Goal: Task Accomplishment & Management: Use online tool/utility

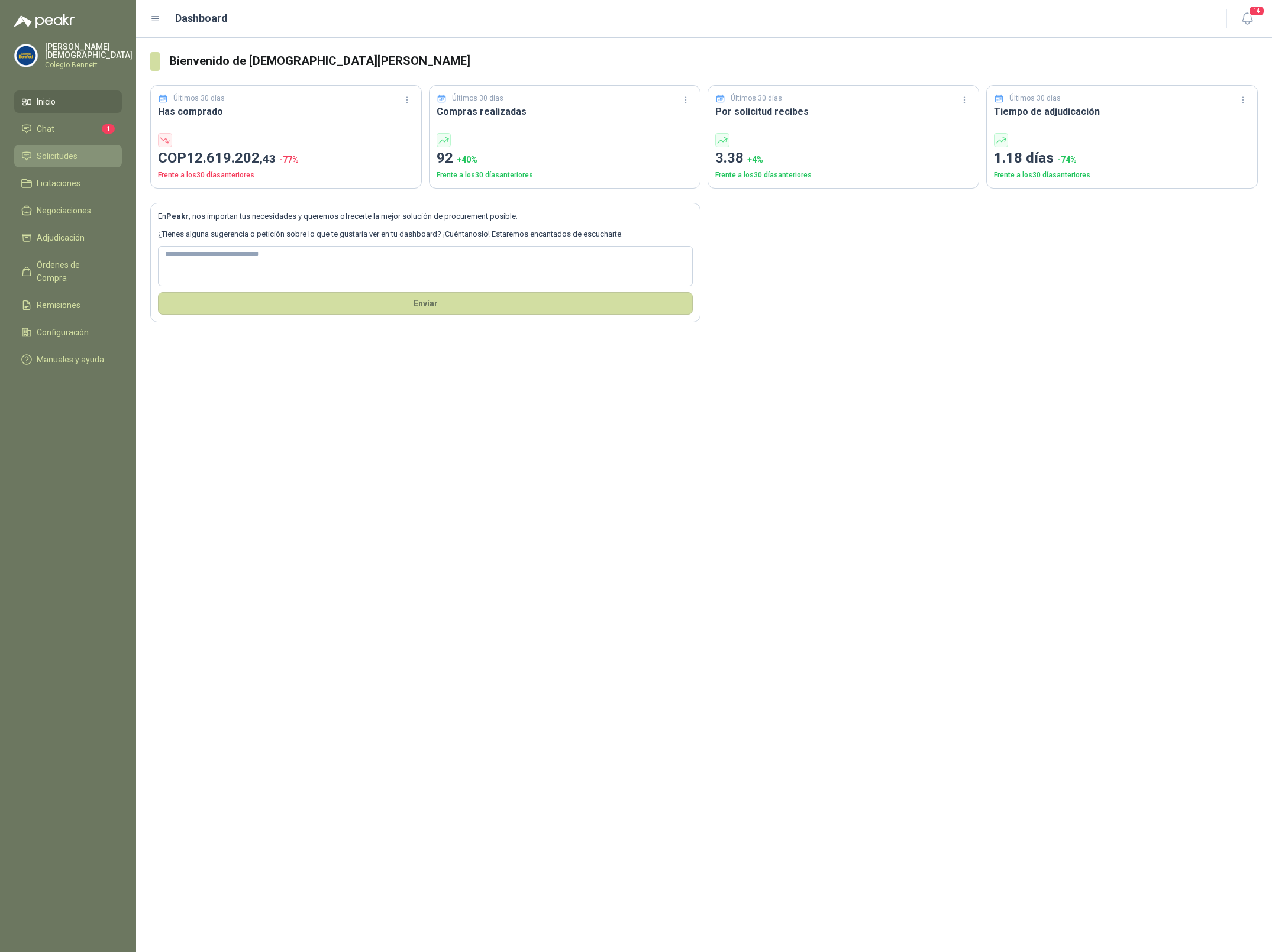
click at [85, 153] on li "Solicitudes" at bounding box center [68, 156] width 93 height 13
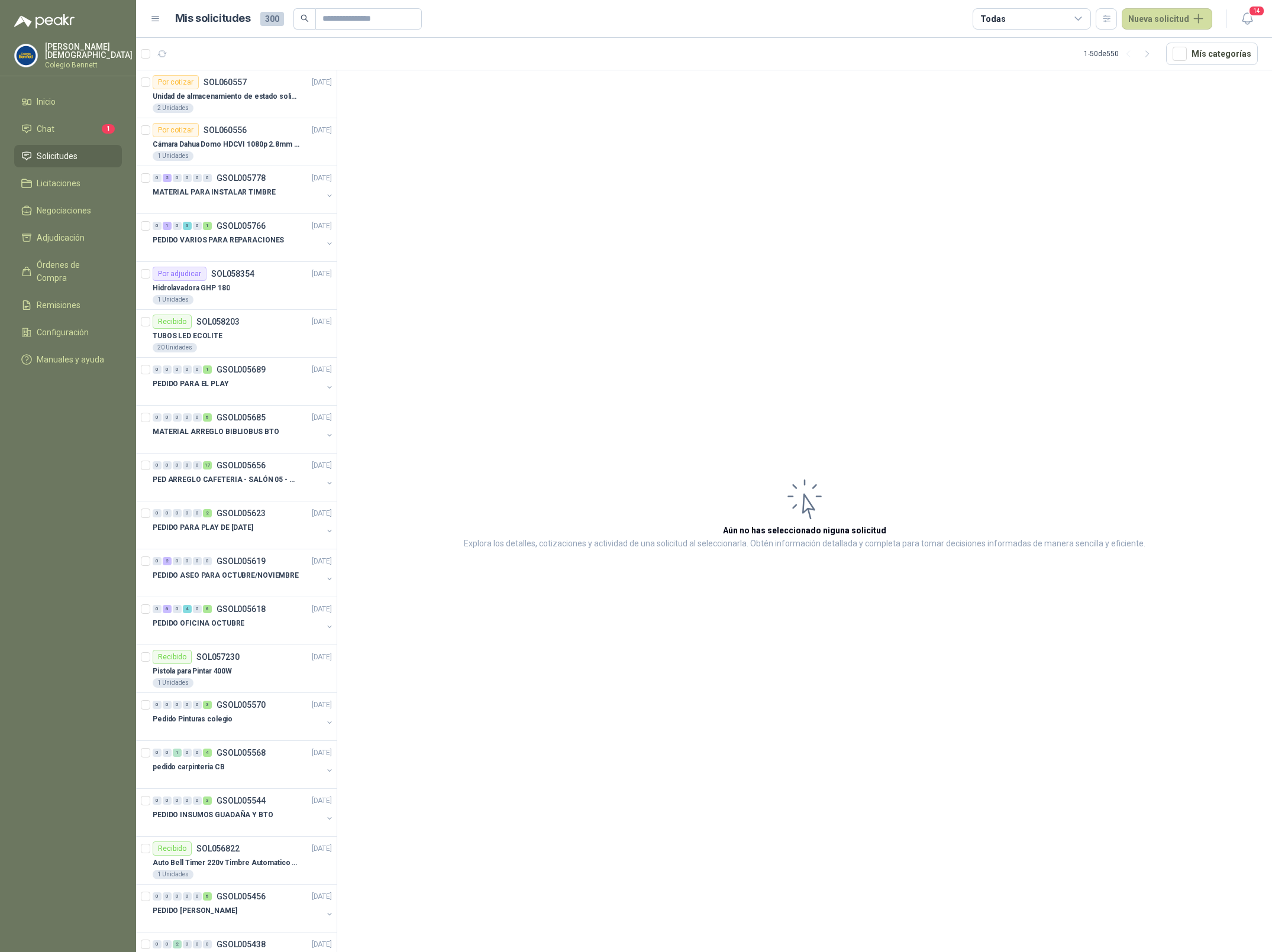
click at [96, 61] on p "Colegio Bennett" at bounding box center [89, 65] width 87 height 7
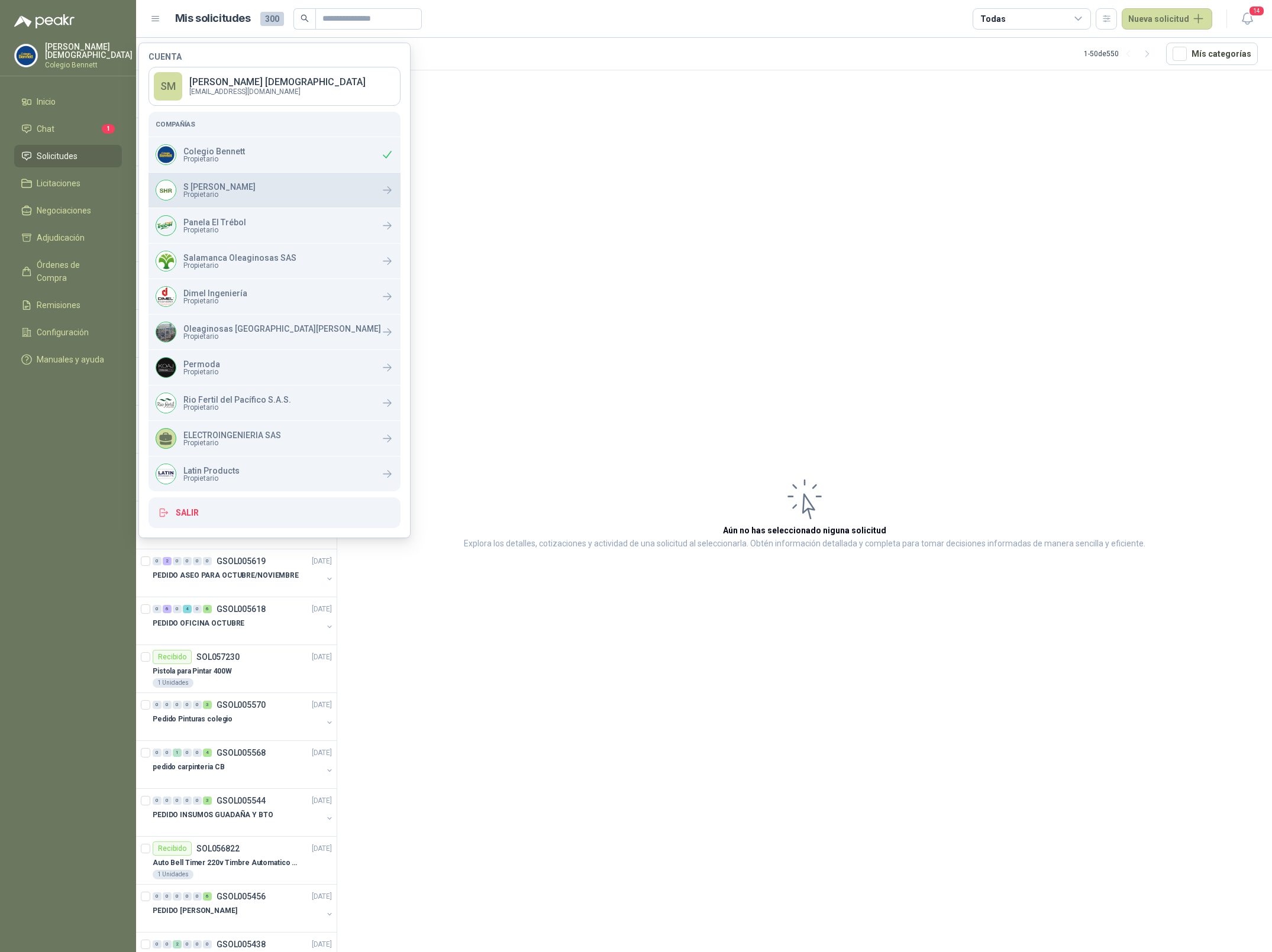
click at [228, 188] on p "S [PERSON_NAME]" at bounding box center [219, 187] width 72 height 8
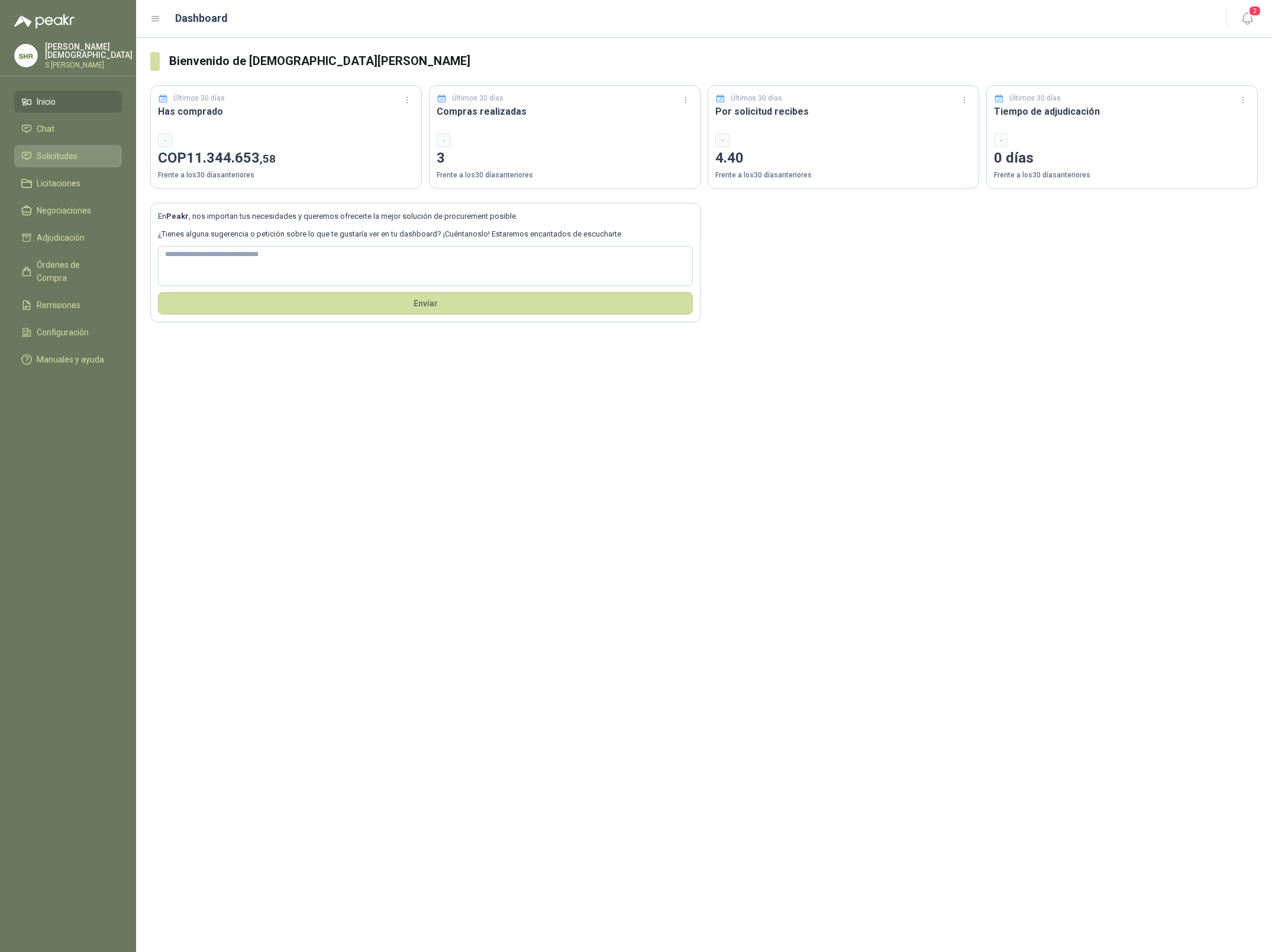
click at [75, 155] on span "Solicitudes" at bounding box center [57, 156] width 41 height 13
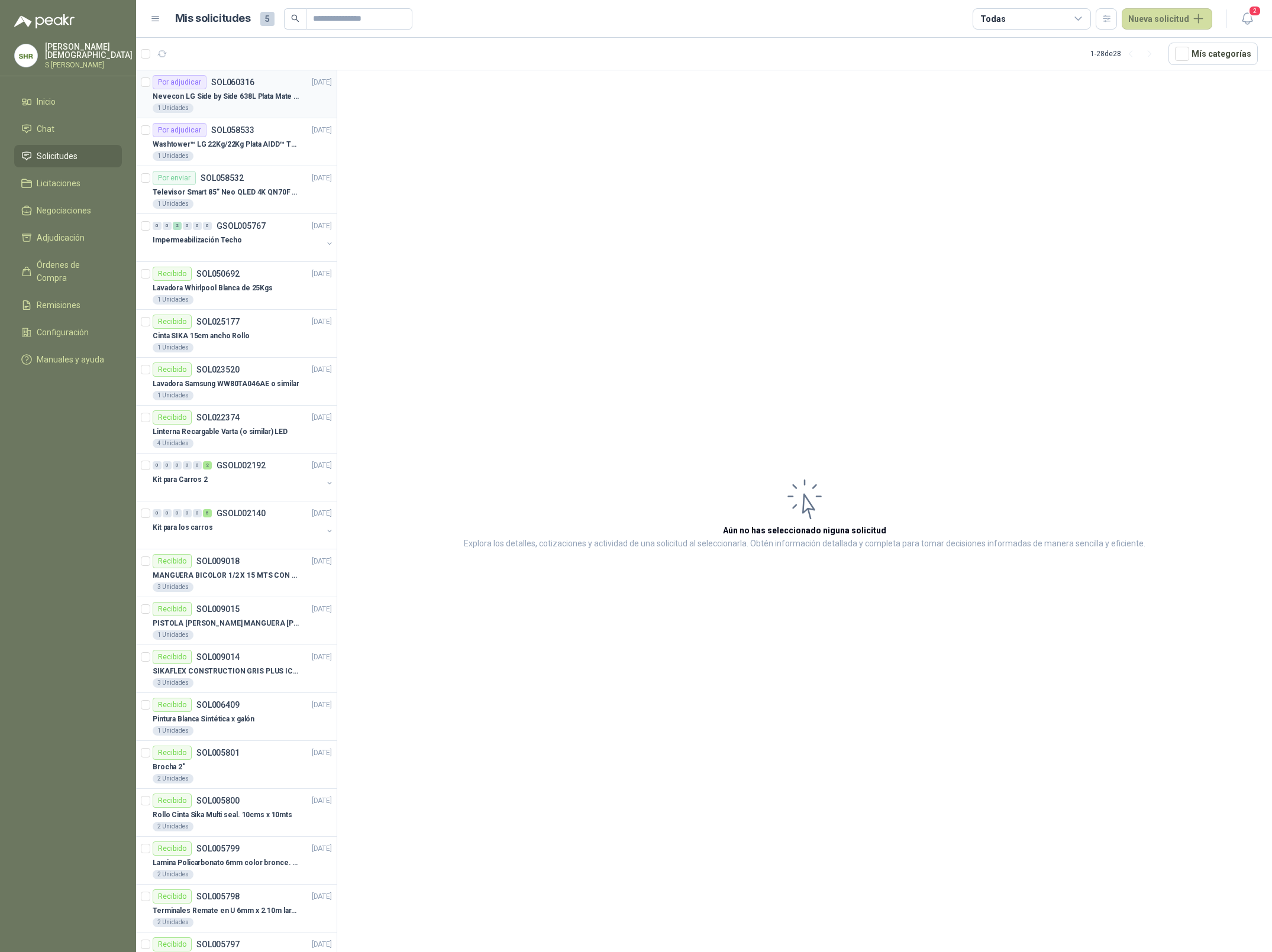
click at [249, 101] on p "Nevecon LG Side by Side 638L Plata Mate Disp. de agua/hielo MOD GS66SPY" at bounding box center [226, 96] width 147 height 11
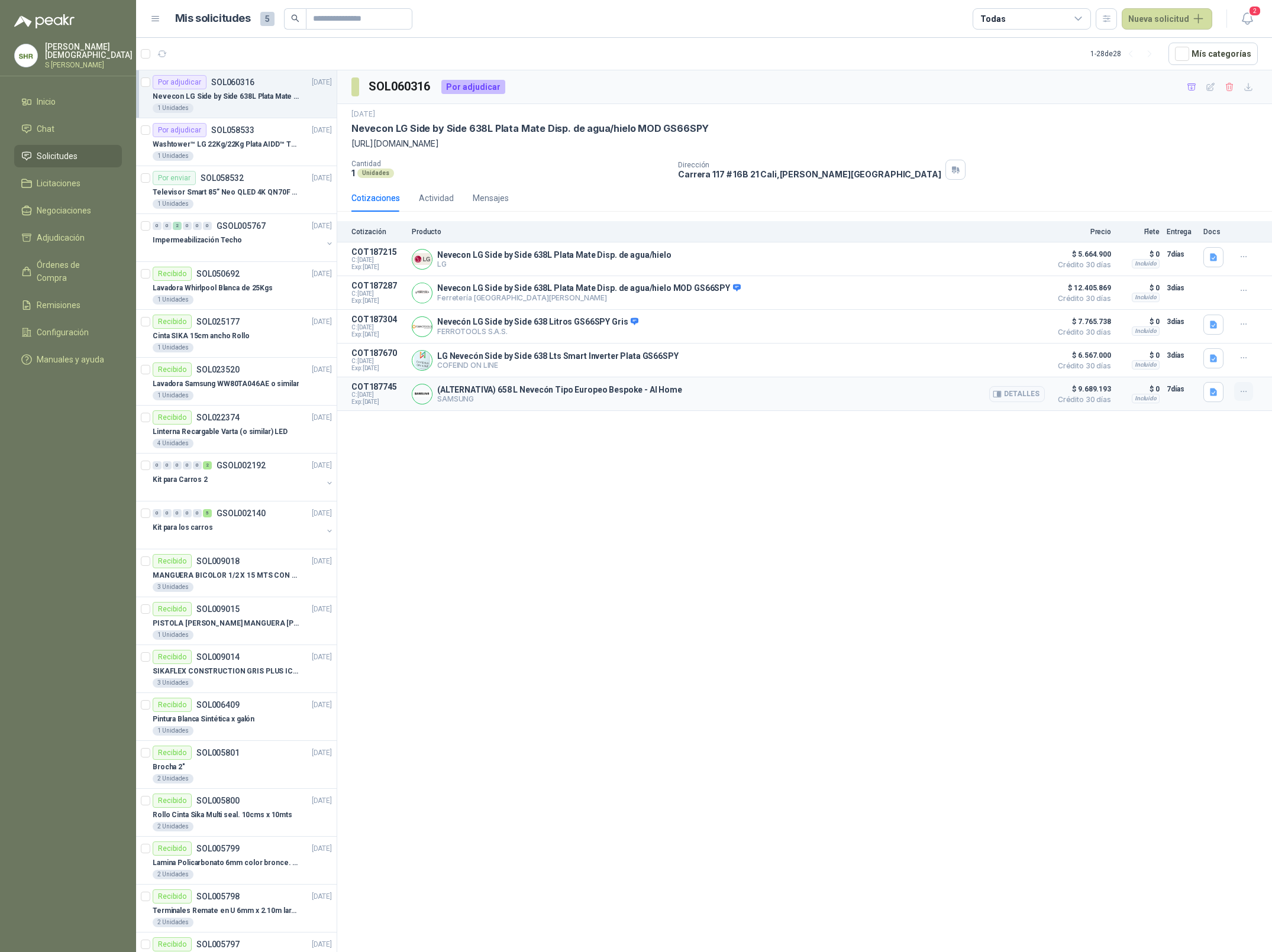
click at [1242, 394] on icon "button" at bounding box center [1244, 391] width 10 height 10
click at [1203, 346] on button "Añadir" at bounding box center [1220, 346] width 95 height 19
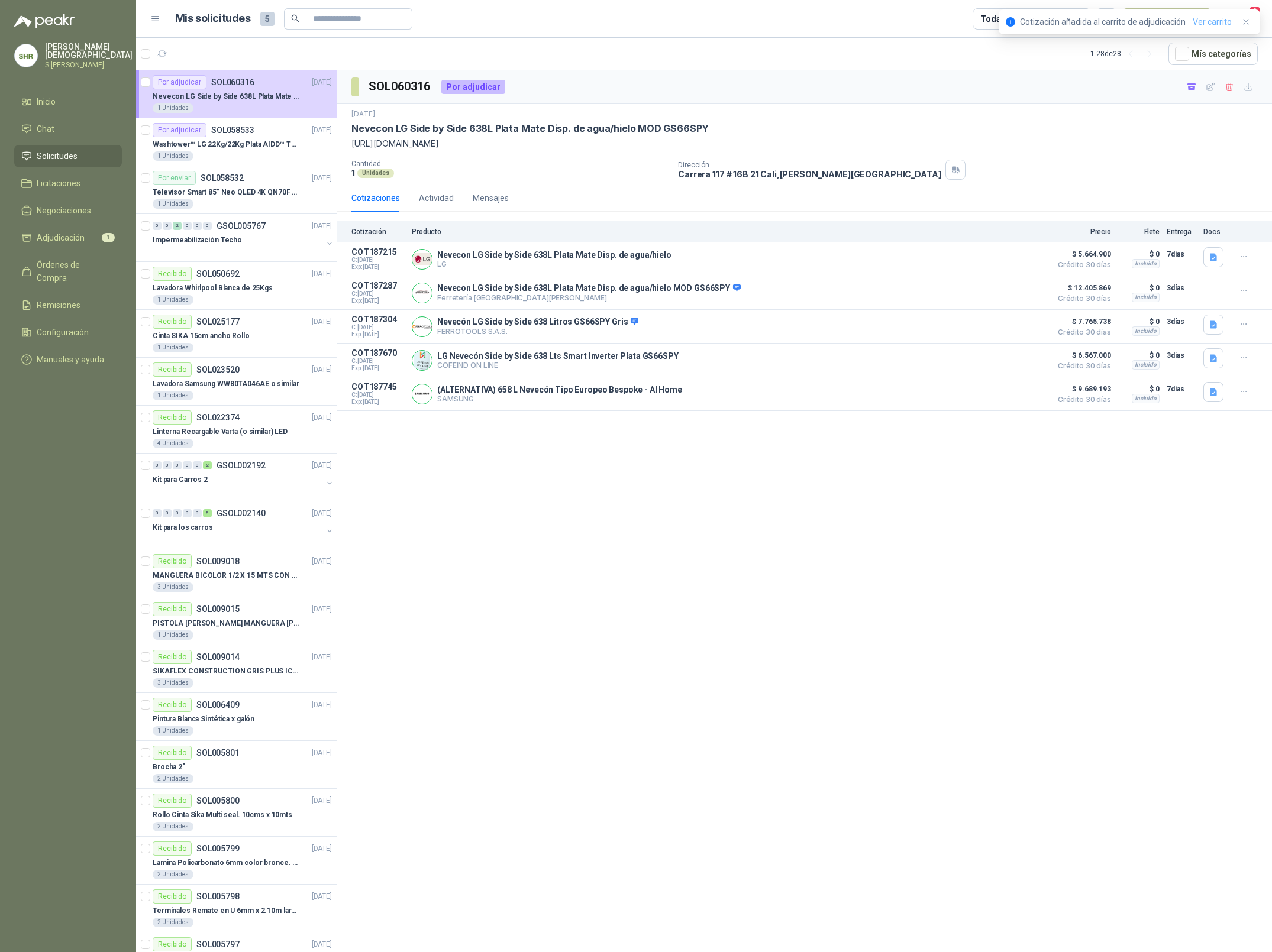
click at [1202, 22] on link "Ver carrito" at bounding box center [1212, 22] width 39 height 13
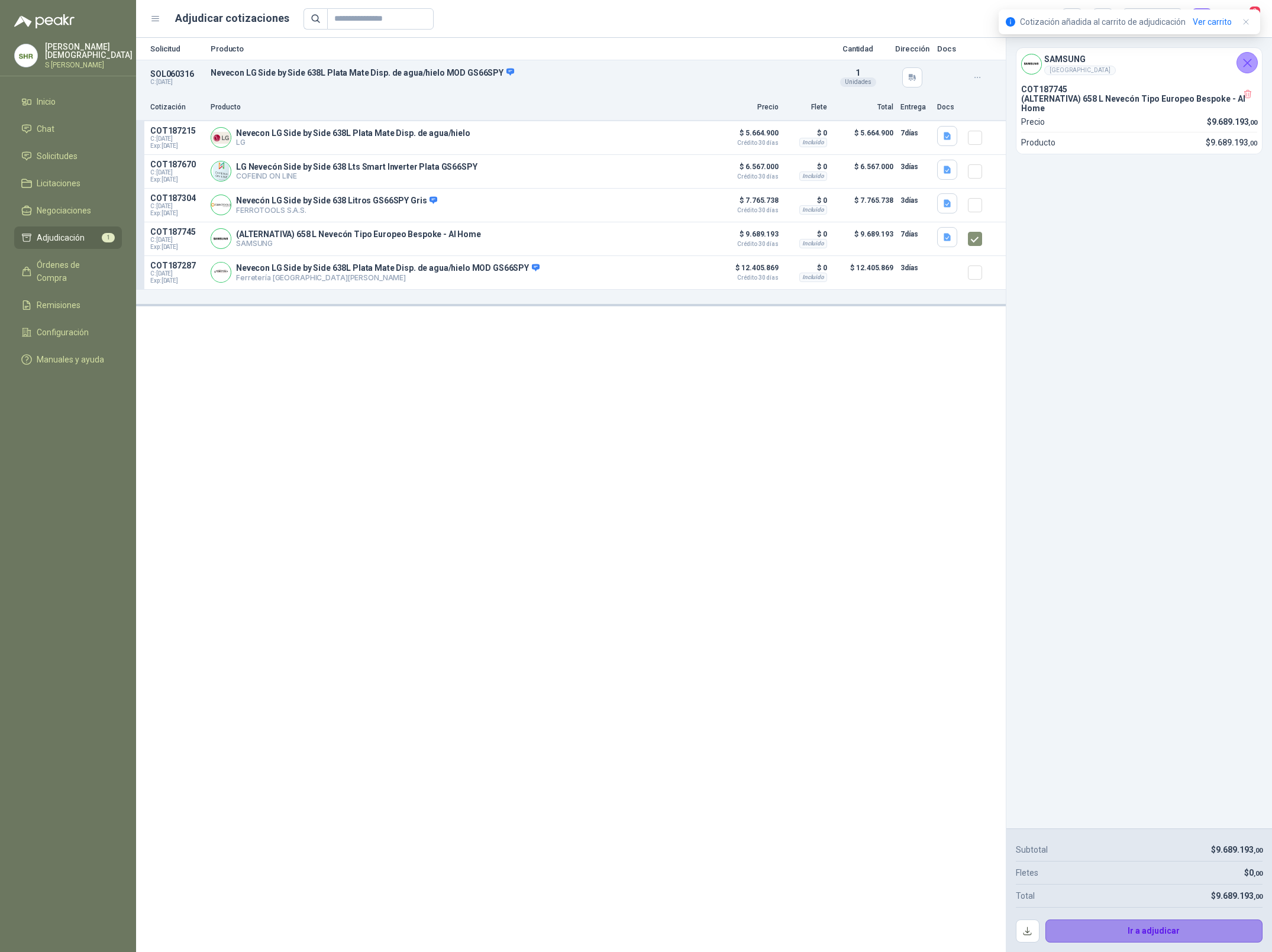
click at [1129, 924] on button "Ir a adjudicar" at bounding box center [1154, 931] width 218 height 24
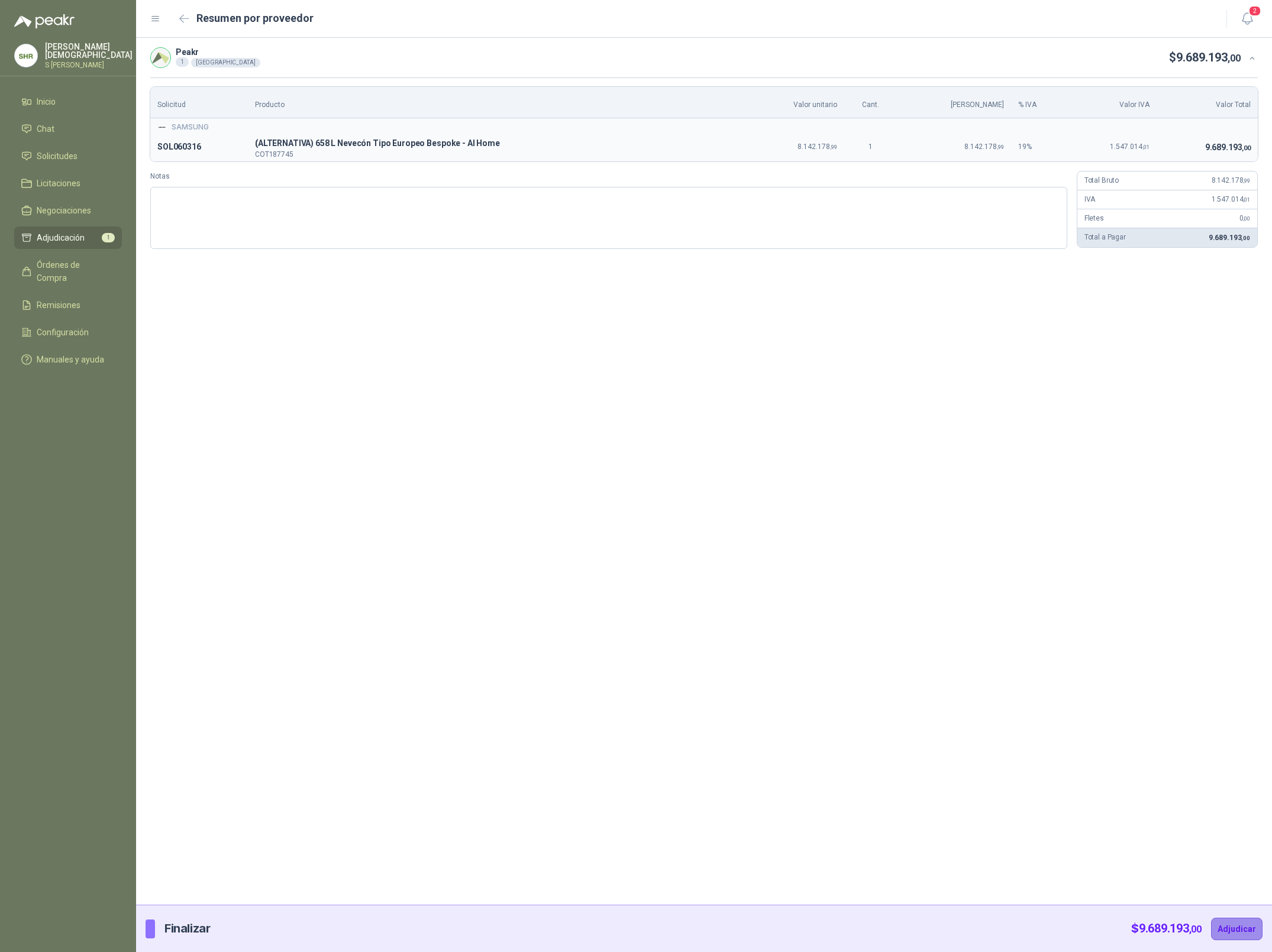
click at [1235, 933] on button "Adjudicar" at bounding box center [1236, 928] width 52 height 22
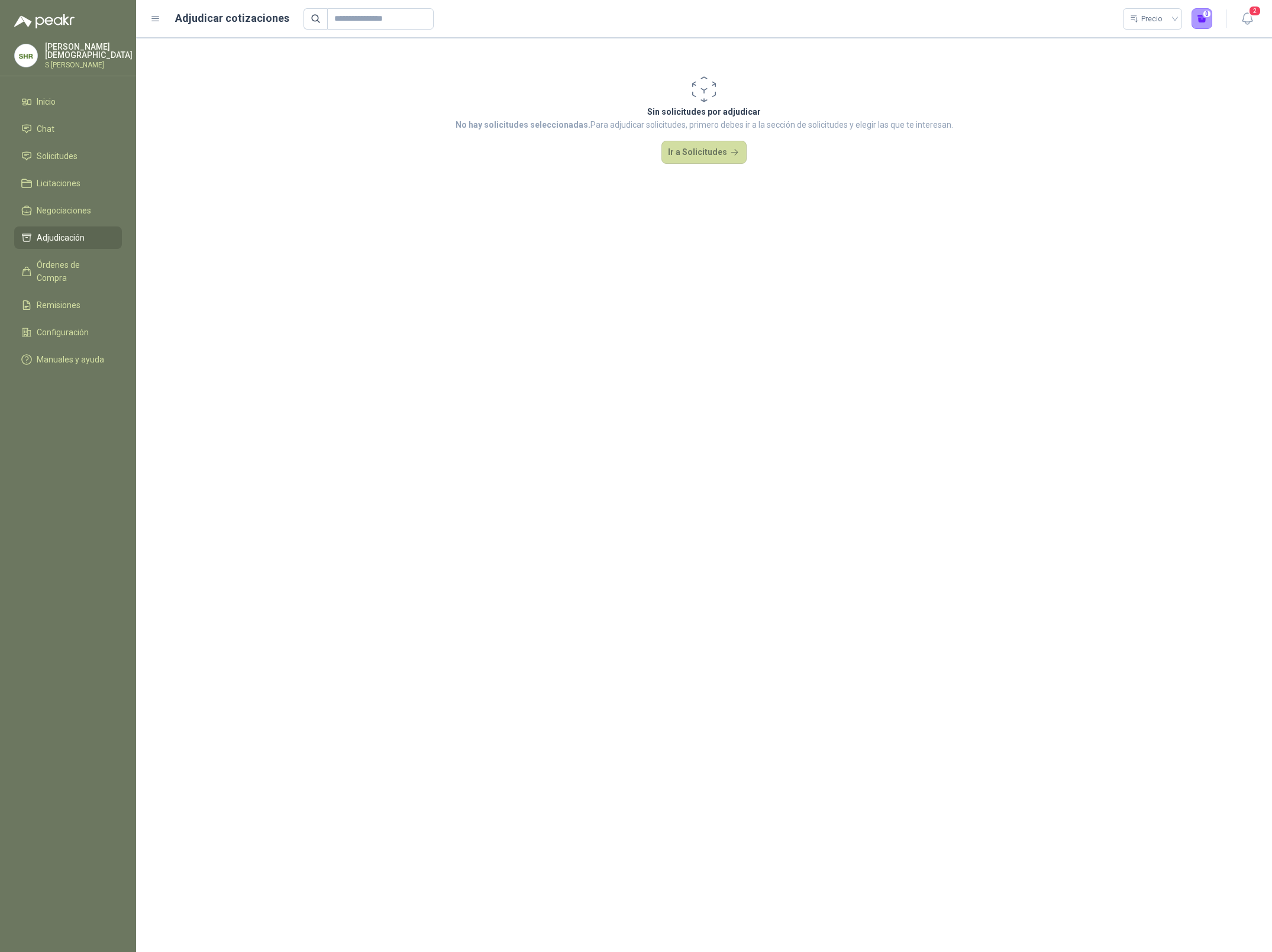
click at [69, 54] on div "Simón Mosquera S Holguín Ramos" at bounding box center [89, 55] width 87 height 26
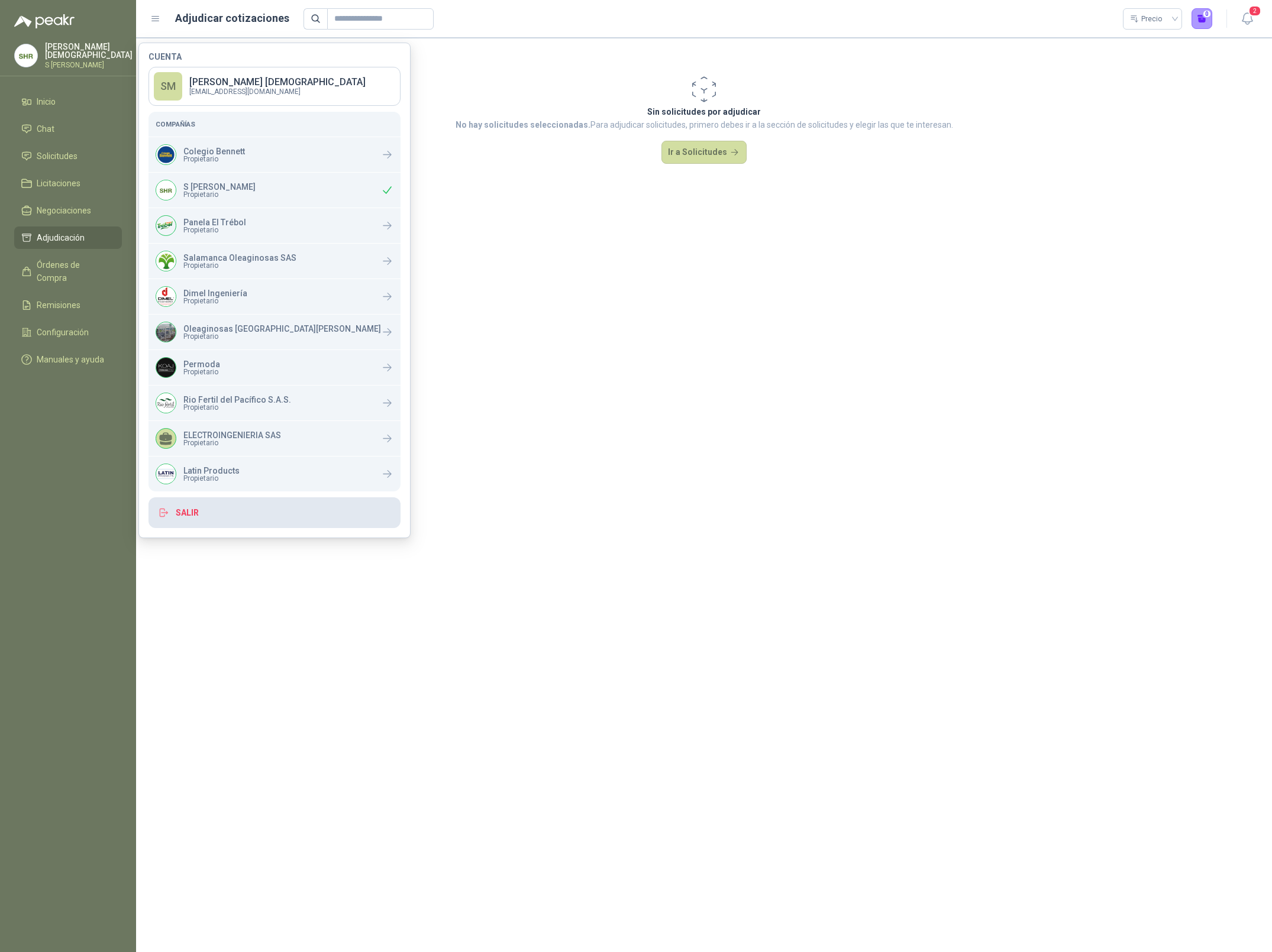
click at [228, 511] on button "Salir" at bounding box center [274, 513] width 252 height 31
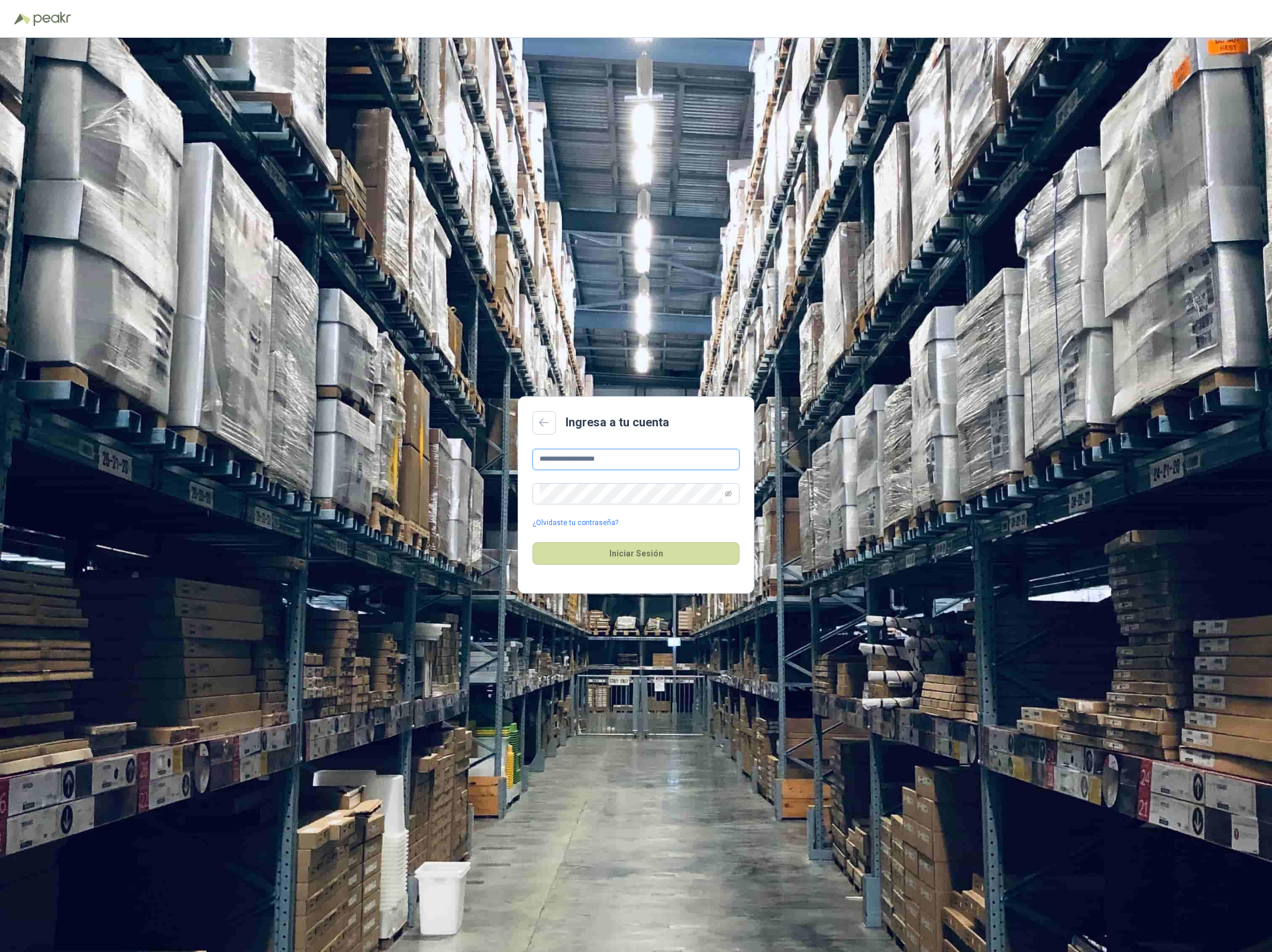
click at [620, 459] on input "**********" at bounding box center [636, 460] width 207 height 22
type input "**********"
click at [635, 552] on button "Iniciar Sesión" at bounding box center [636, 553] width 207 height 22
